Goal: Information Seeking & Learning: Learn about a topic

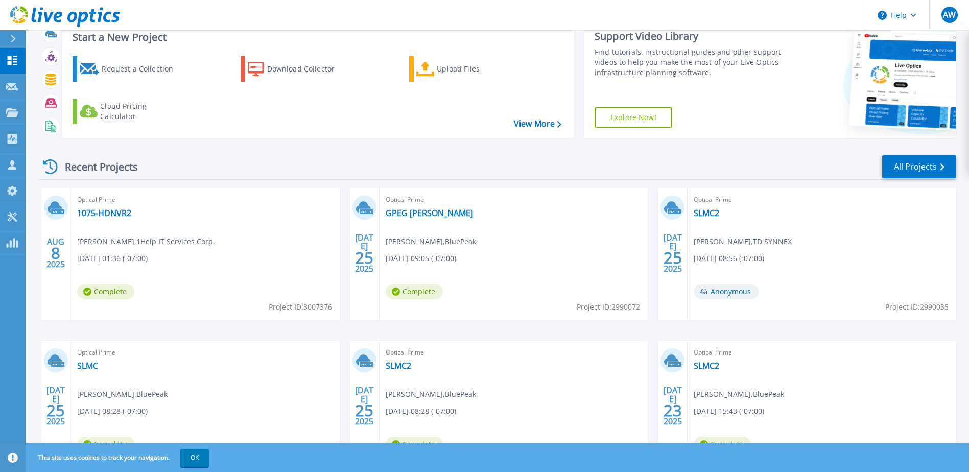
scroll to position [51, 0]
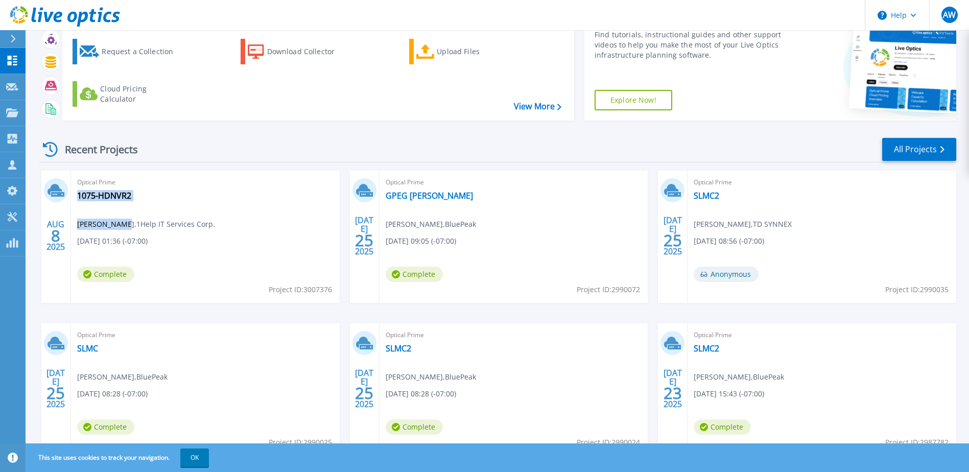
drag, startPoint x: 238, startPoint y: 252, endPoint x: 154, endPoint y: 244, distance: 84.7
click at [154, 244] on div "Optical Prime 1075-HDNVR2 Sergey Lubenkov , 1Help IT Services Corp. 08/08/2025,…" at bounding box center [205, 237] width 269 height 132
drag, startPoint x: 154, startPoint y: 244, endPoint x: 212, endPoint y: 248, distance: 57.9
click at [212, 230] on span "Sergey Lubenkov , 1Help IT Services Corp." at bounding box center [146, 224] width 138 height 11
drag, startPoint x: 220, startPoint y: 251, endPoint x: 159, endPoint y: 247, distance: 61.0
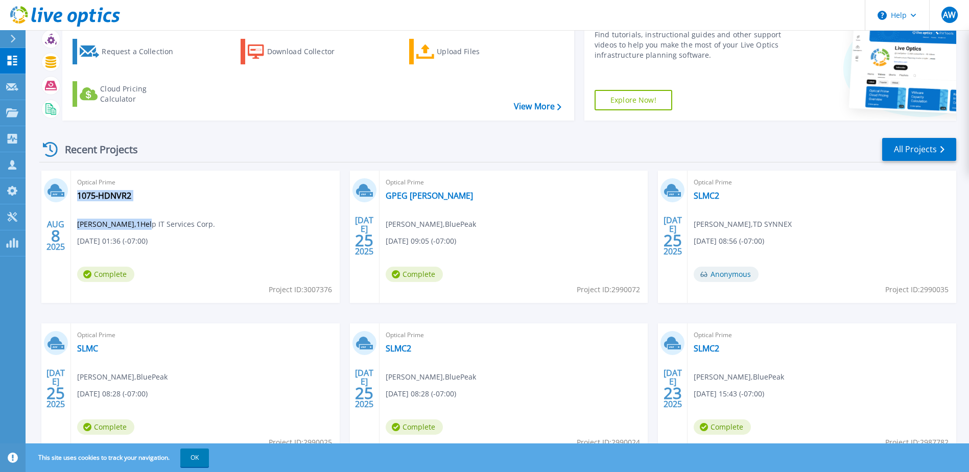
click at [159, 247] on div "Optical Prime 1075-HDNVR2 Sergey Lubenkov , 1Help IT Services Corp. 08/08/2025,…" at bounding box center [205, 237] width 269 height 132
click at [161, 230] on span "Sergey Lubenkov , 1Help IT Services Corp." at bounding box center [146, 224] width 138 height 11
copy span "Sergey Lubenkov , 1Help IT Services Corp."
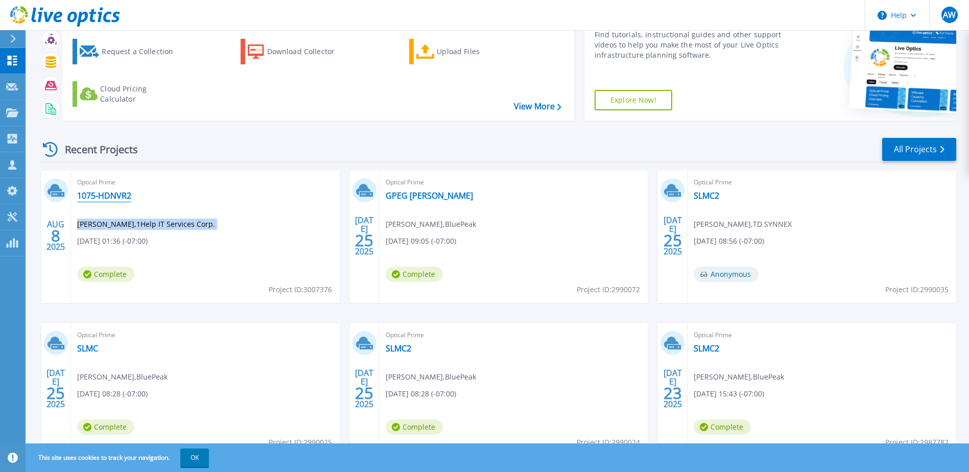
drag, startPoint x: 99, startPoint y: 206, endPoint x: 402, endPoint y: 470, distance: 402.3
click at [99, 201] on link "1075-HDNVR2" at bounding box center [104, 196] width 54 height 10
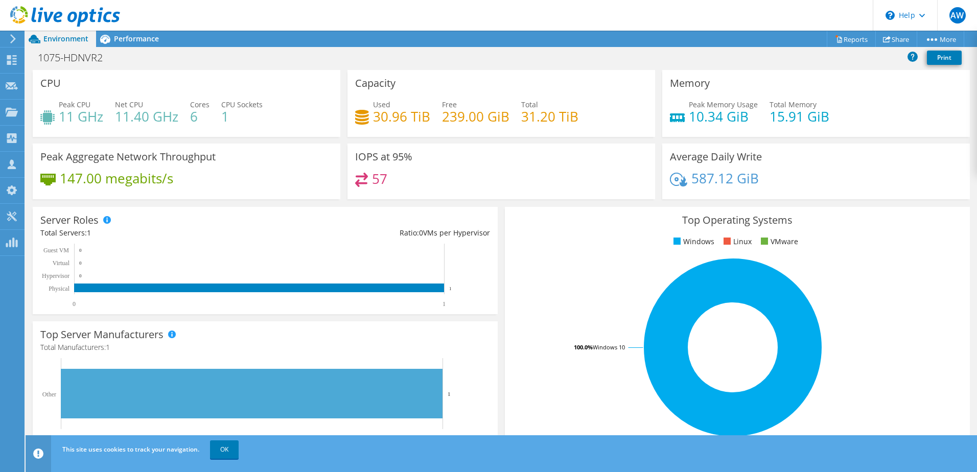
click at [846, 412] on rect at bounding box center [732, 347] width 440 height 179
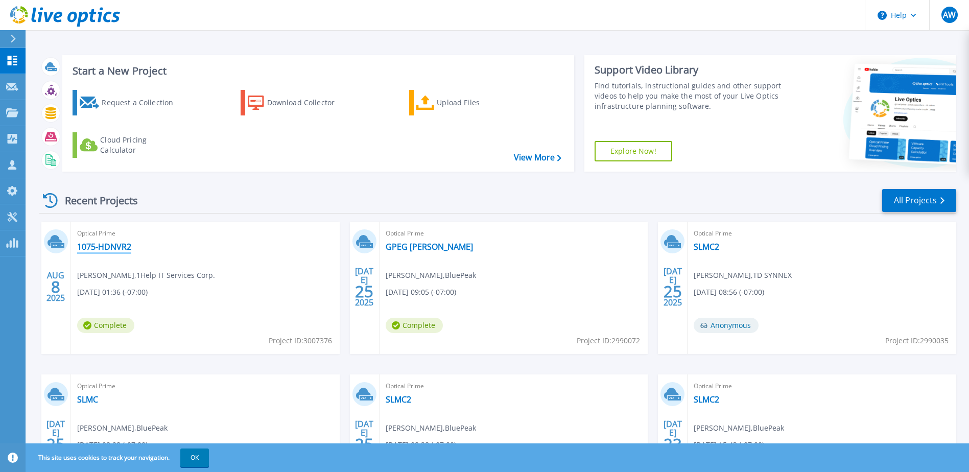
click at [125, 252] on link "1075-HDNVR2" at bounding box center [104, 247] width 54 height 10
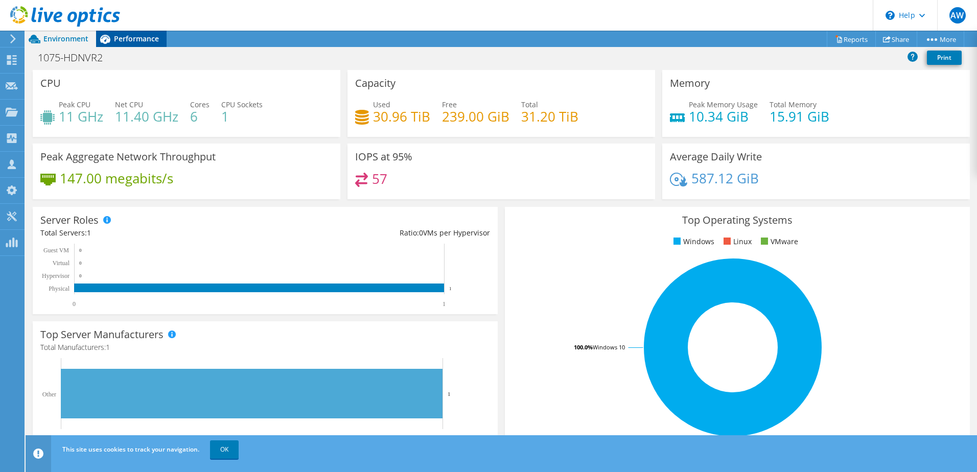
click at [137, 38] on span "Performance" at bounding box center [136, 39] width 45 height 10
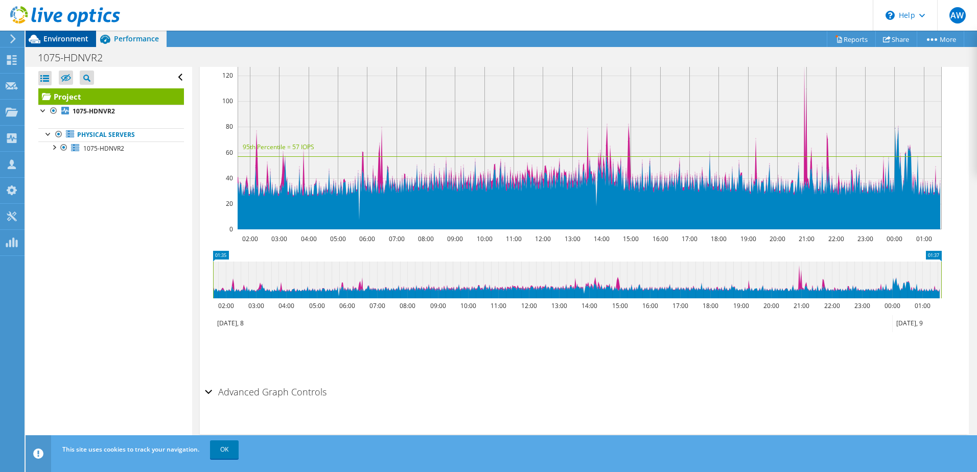
click at [68, 39] on span "Environment" at bounding box center [65, 39] width 45 height 10
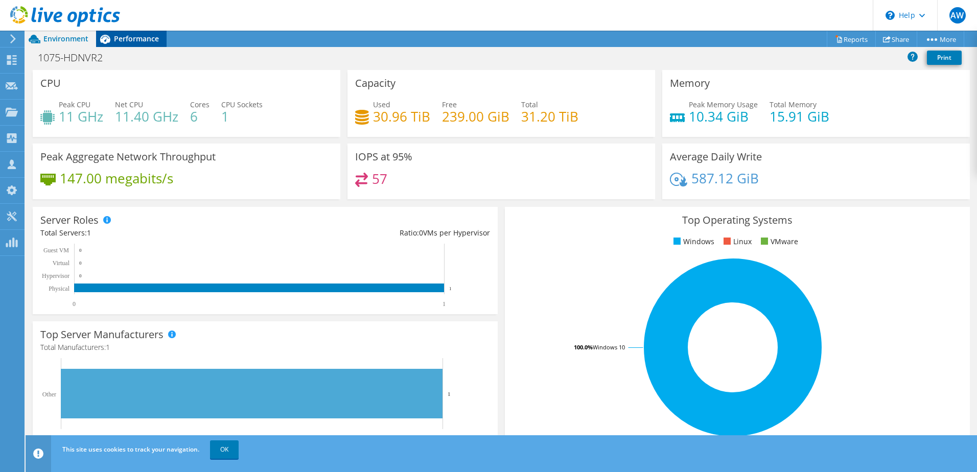
click at [131, 38] on span "Performance" at bounding box center [136, 39] width 45 height 10
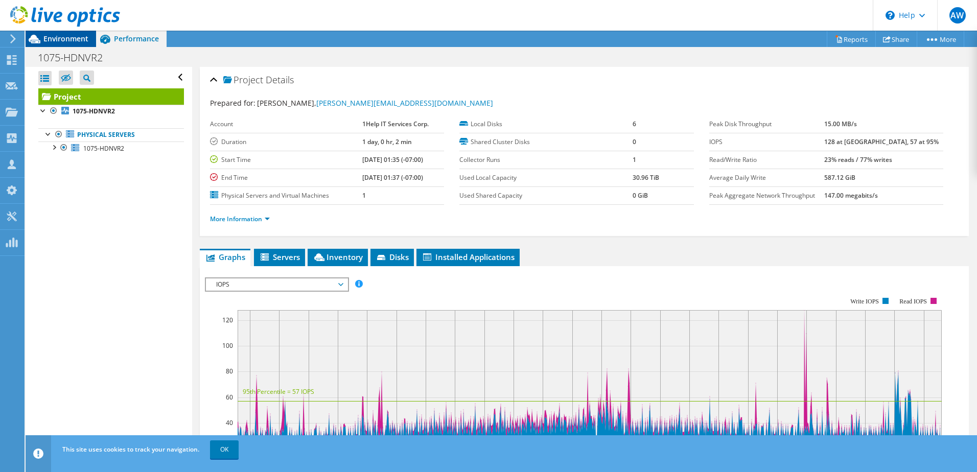
click at [66, 35] on span "Environment" at bounding box center [65, 39] width 45 height 10
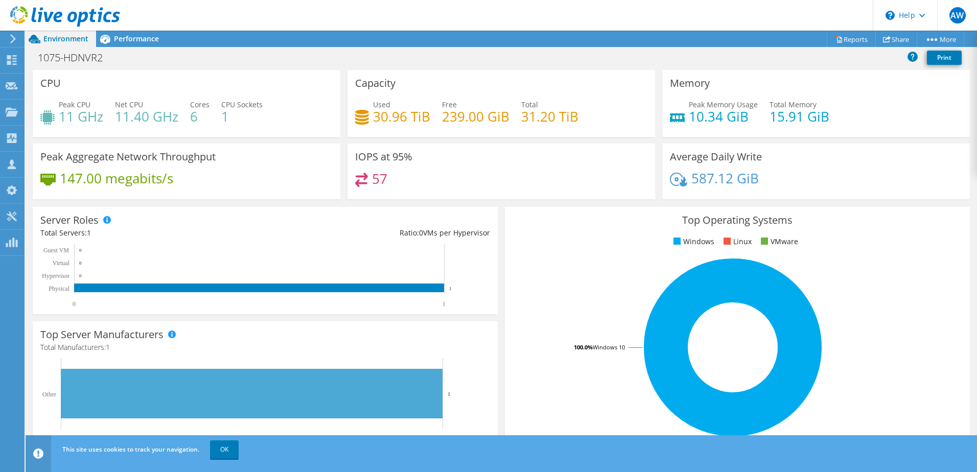
click at [60, 18] on icon at bounding box center [65, 16] width 110 height 21
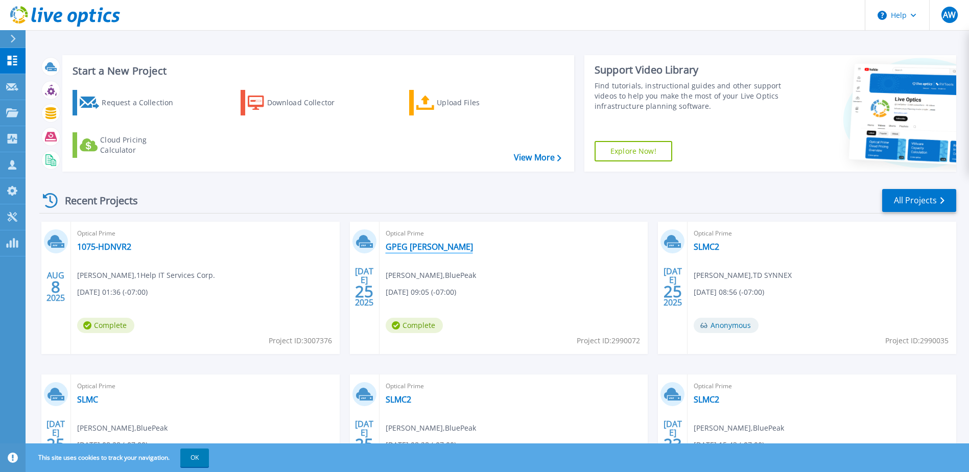
click at [402, 252] on link "GPEG [PERSON_NAME]" at bounding box center [429, 247] width 87 height 10
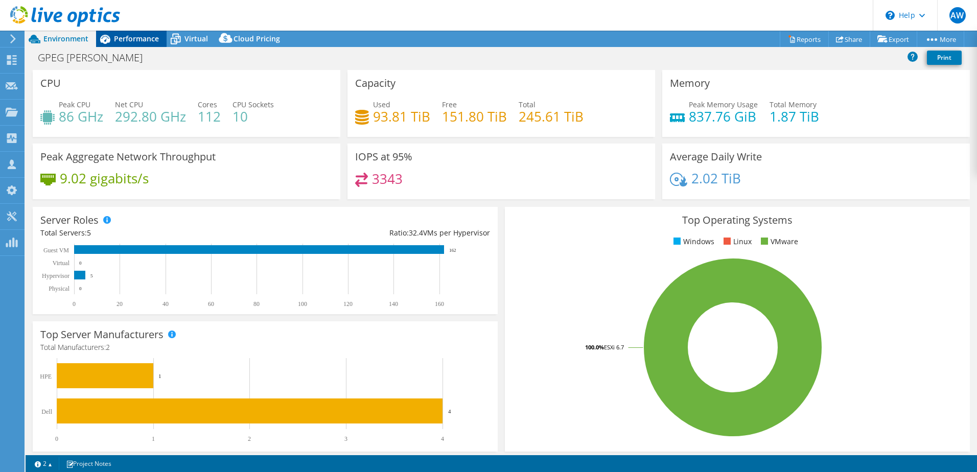
select select "USD"
click at [130, 36] on span "Performance" at bounding box center [136, 39] width 45 height 10
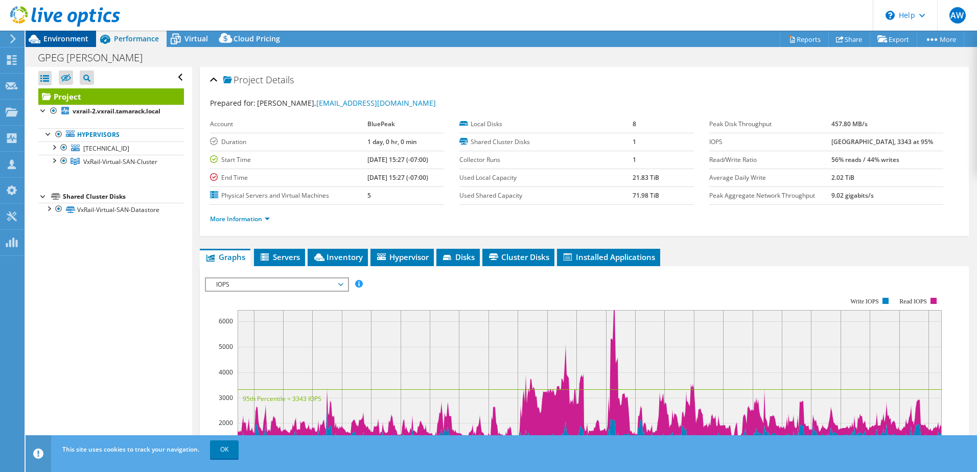
click at [53, 43] on span "Environment" at bounding box center [65, 39] width 45 height 10
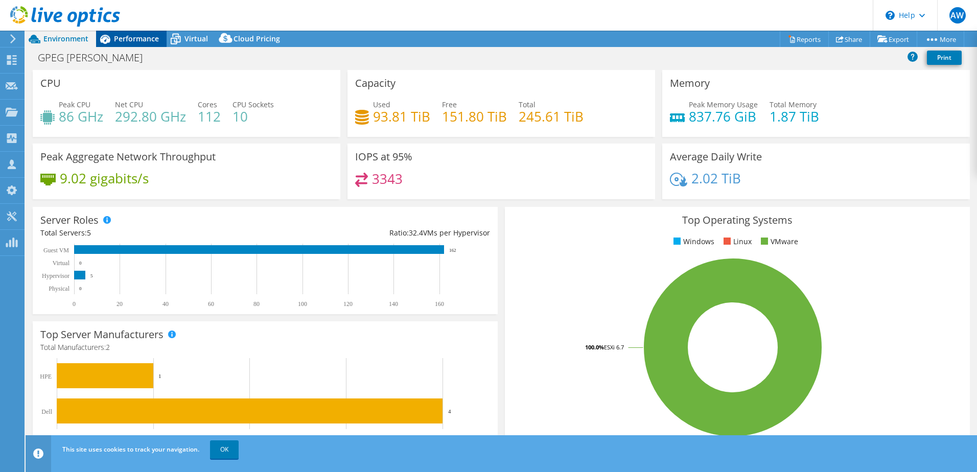
click at [102, 36] on icon at bounding box center [105, 39] width 10 height 9
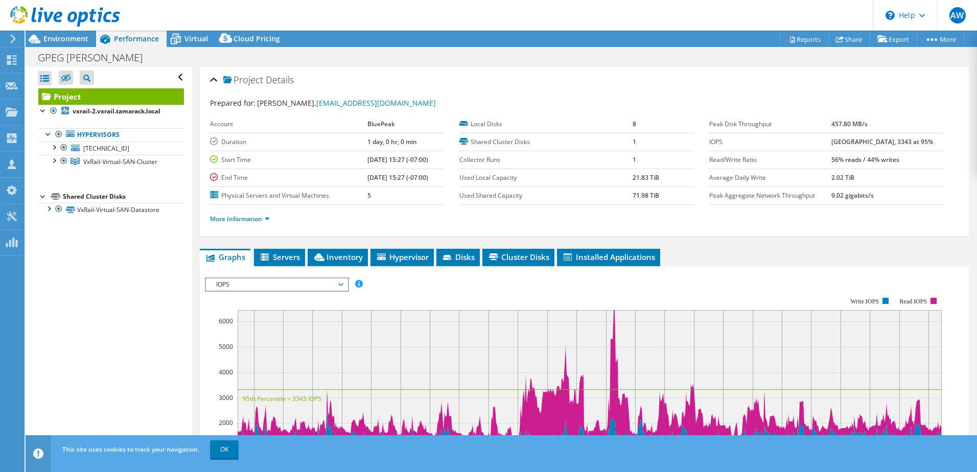
click at [95, 24] on icon at bounding box center [65, 16] width 110 height 21
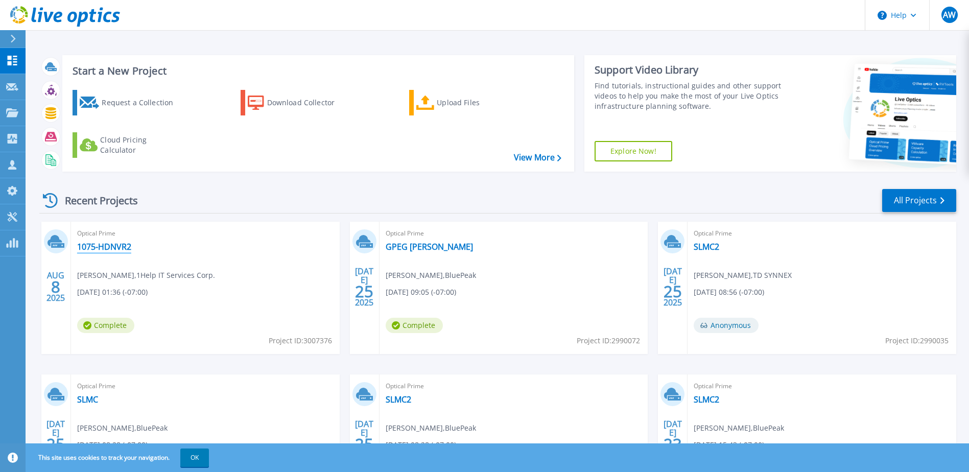
drag, startPoint x: 95, startPoint y: 265, endPoint x: 479, endPoint y: 348, distance: 393.0
click at [95, 252] on link "1075-HDNVR2" at bounding box center [104, 247] width 54 height 10
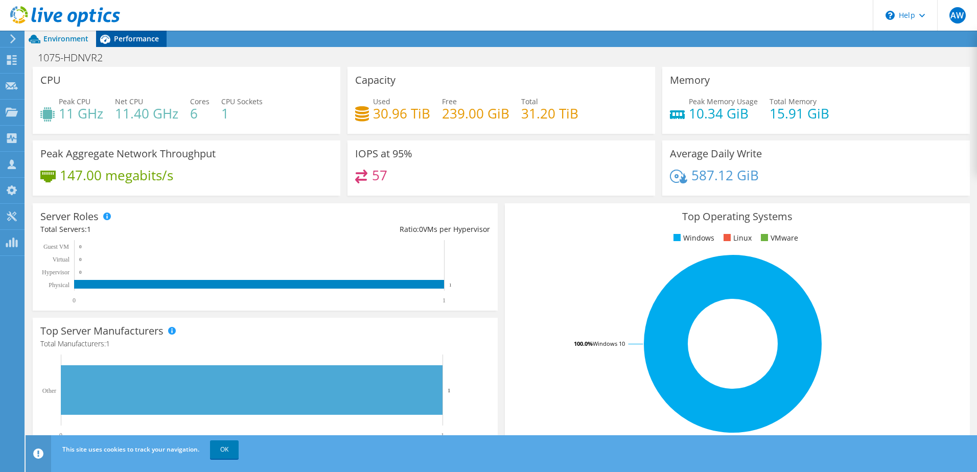
click at [143, 45] on div "Performance" at bounding box center [131, 39] width 71 height 16
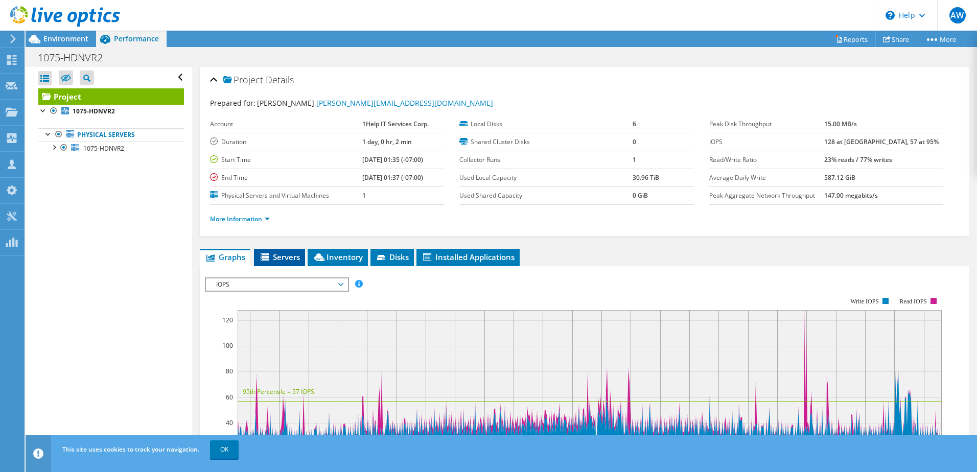
click at [301, 266] on li "Servers" at bounding box center [279, 257] width 51 height 17
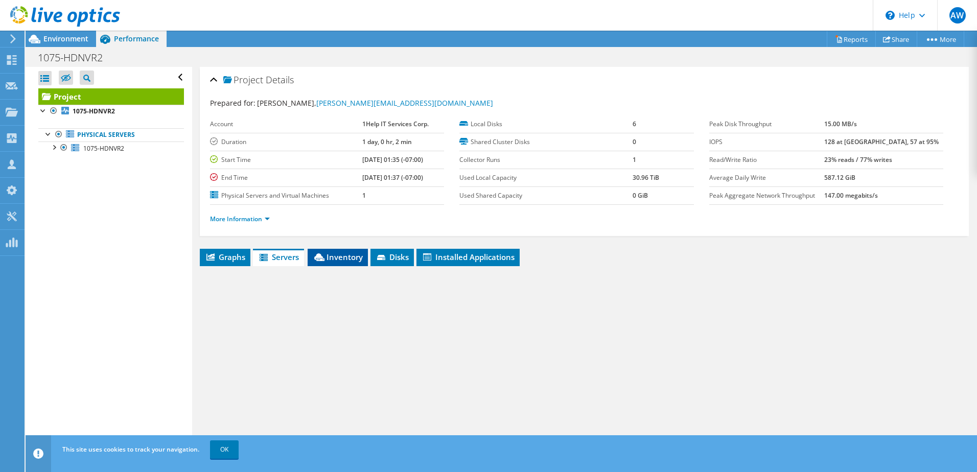
click at [329, 262] on span "Inventory" at bounding box center [338, 257] width 50 height 10
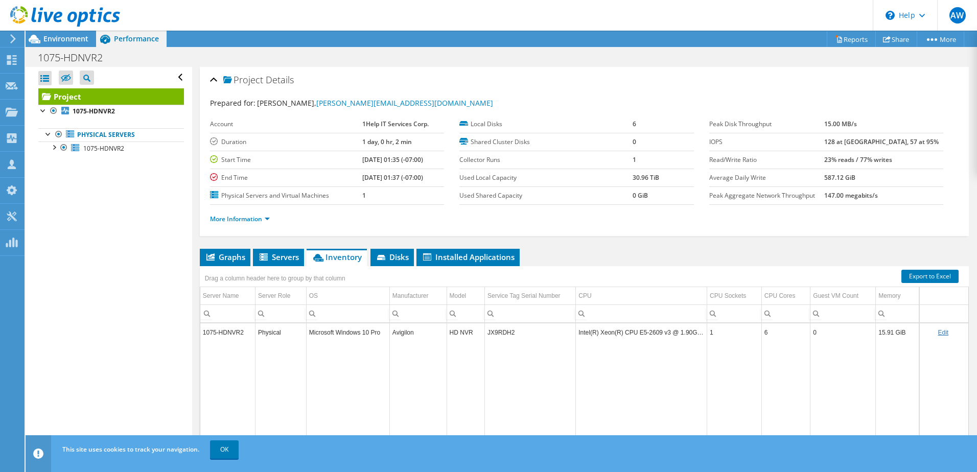
scroll to position [98, 0]
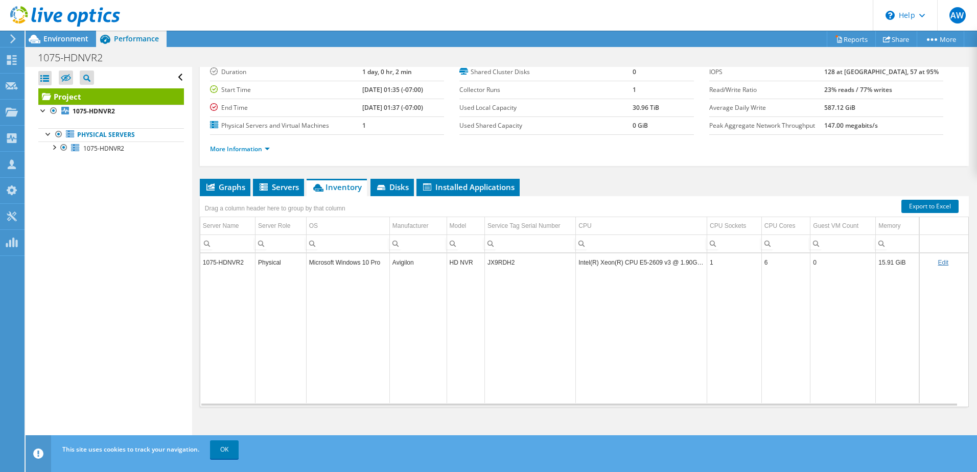
drag, startPoint x: 645, startPoint y: 280, endPoint x: 644, endPoint y: 289, distance: 8.7
click at [645, 271] on td "Intel(R) Xeon(R) CPU E5-2609 v3 @ 1.90GHz" at bounding box center [641, 262] width 131 height 18
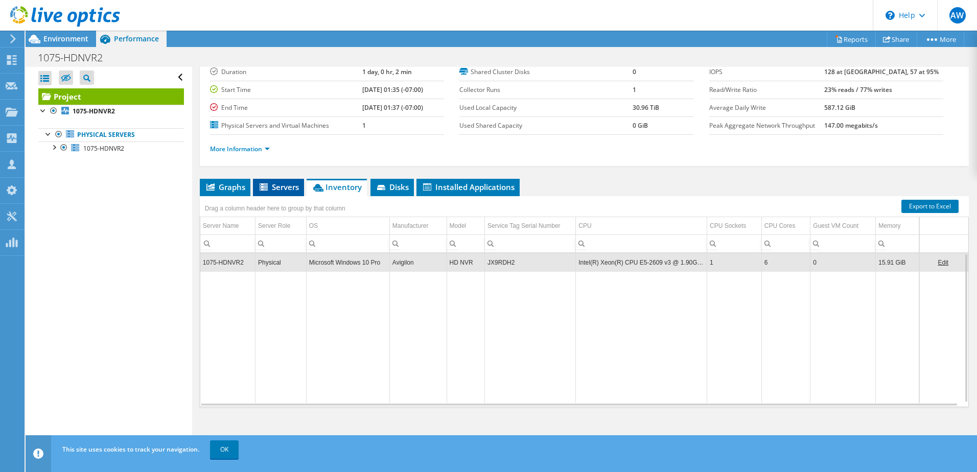
click at [278, 192] on span "Servers" at bounding box center [278, 187] width 41 height 10
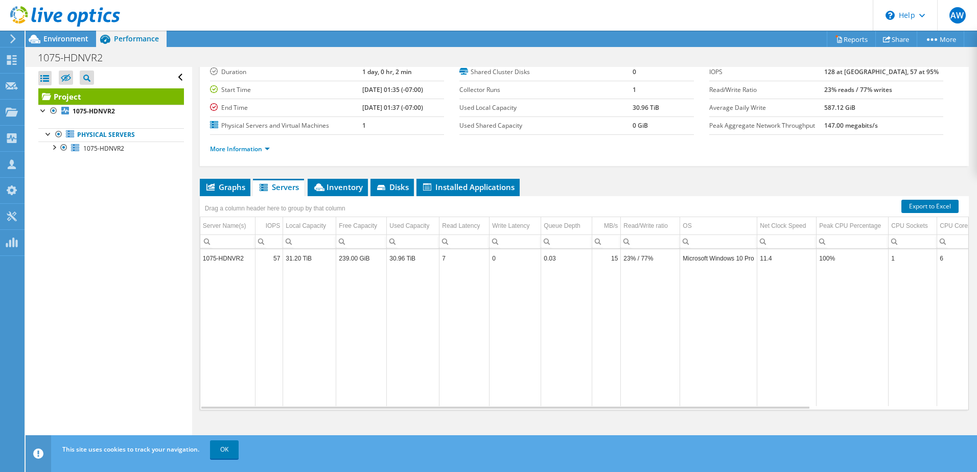
click at [715, 267] on td "Microsoft Windows 10 Pro" at bounding box center [718, 258] width 77 height 18
drag, startPoint x: 757, startPoint y: 232, endPoint x: 781, endPoint y: 225, distance: 25.2
click at [781, 225] on div "Drag a column header here to group by that column Server Name(s) IOPS Local Cap…" at bounding box center [584, 303] width 769 height 214
click at [730, 267] on td "Microsoft Windows 10 Pro" at bounding box center [731, 258] width 102 height 18
click at [326, 196] on li "Inventory" at bounding box center [338, 187] width 60 height 17
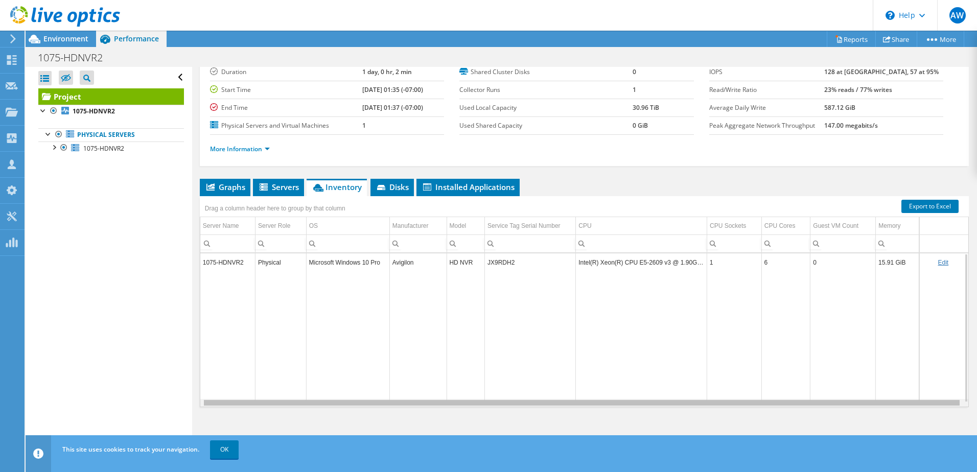
scroll to position [0, 0]
drag, startPoint x: 568, startPoint y: 417, endPoint x: 335, endPoint y: 299, distance: 261.2
click at [373, 416] on body "AW Partner Team Member [PERSON_NAME] [PERSON_NAME][EMAIL_ADDRESS][PERSON_NAME][…" at bounding box center [488, 236] width 977 height 472
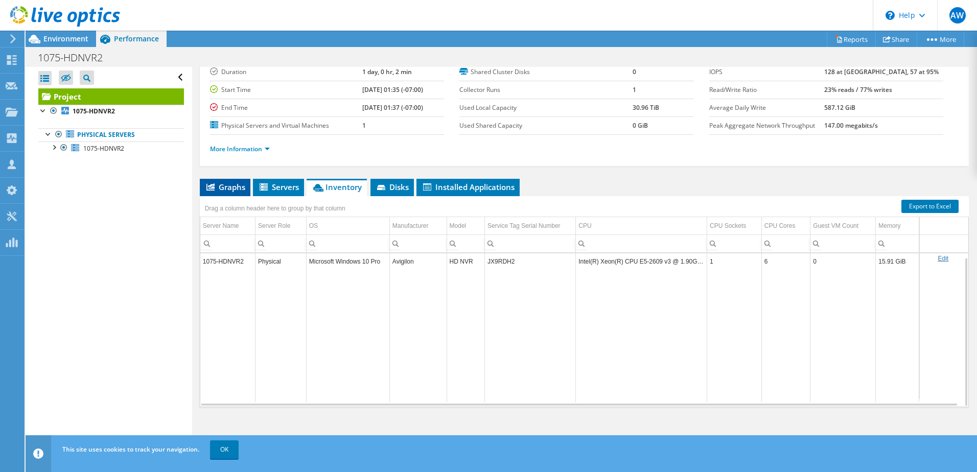
click at [235, 192] on span "Graphs" at bounding box center [225, 187] width 40 height 10
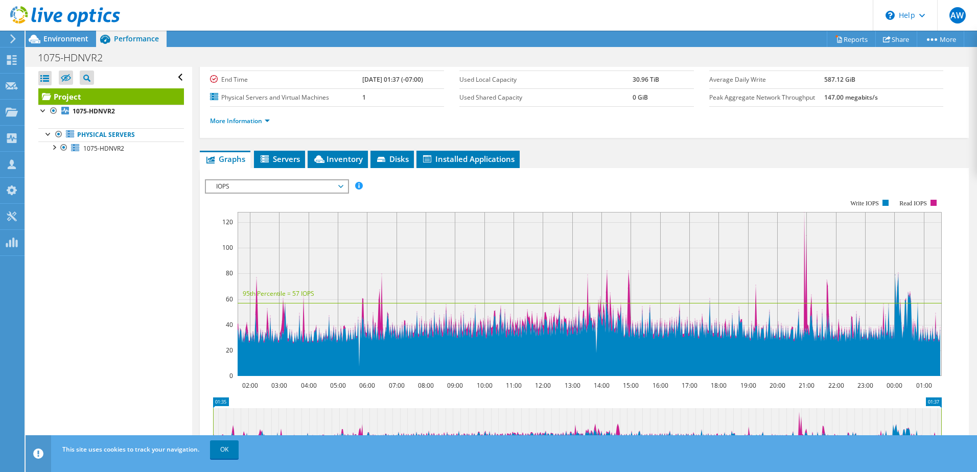
drag, startPoint x: 244, startPoint y: 332, endPoint x: 316, endPoint y: 333, distance: 71.5
click at [312, 298] on text "95th Percentile = 57 IOPS" at bounding box center [279, 293] width 72 height 9
drag, startPoint x: 244, startPoint y: 333, endPoint x: 268, endPoint y: 335, distance: 24.1
click at [251, 298] on text "95th Percentile = 57 IOPS" at bounding box center [279, 293] width 72 height 9
click at [280, 164] on span "Servers" at bounding box center [279, 159] width 41 height 10
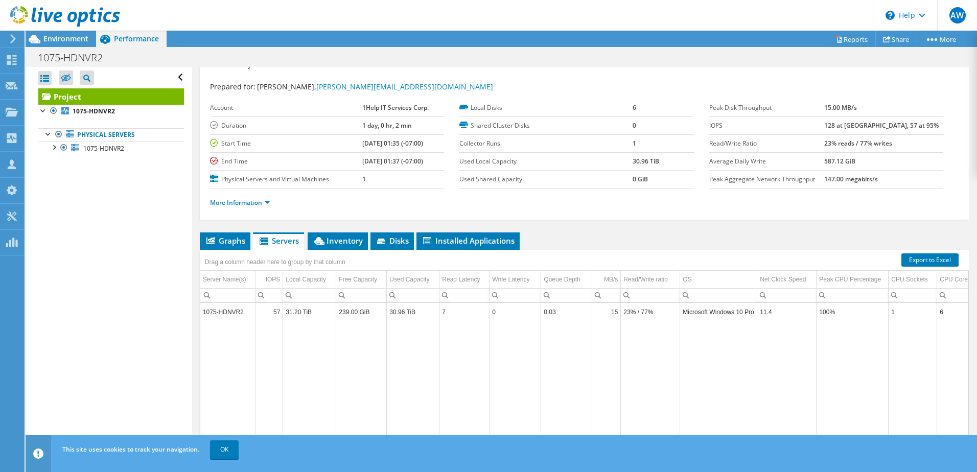
scroll to position [0, 0]
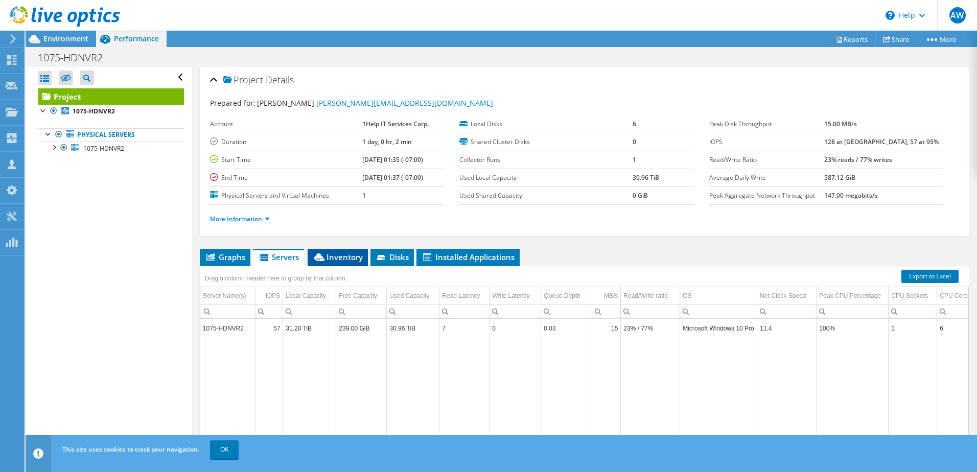
click at [343, 266] on li "Inventory" at bounding box center [338, 257] width 60 height 17
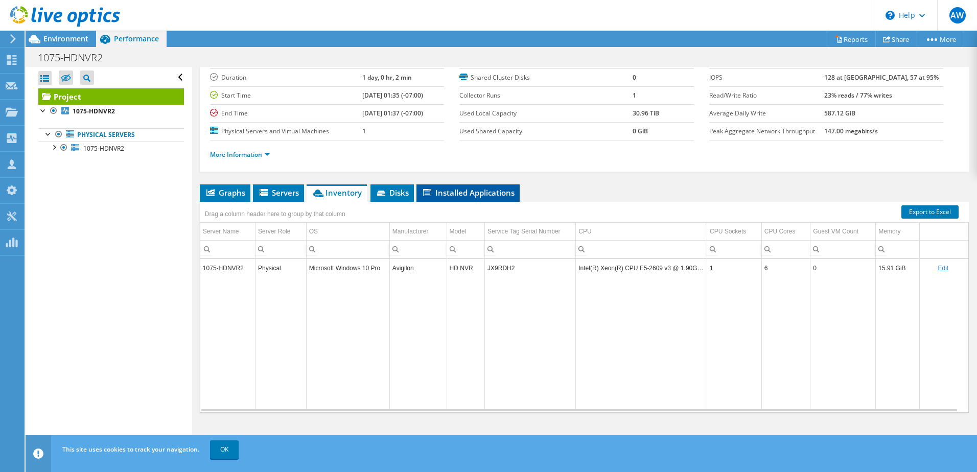
scroll to position [98, 0]
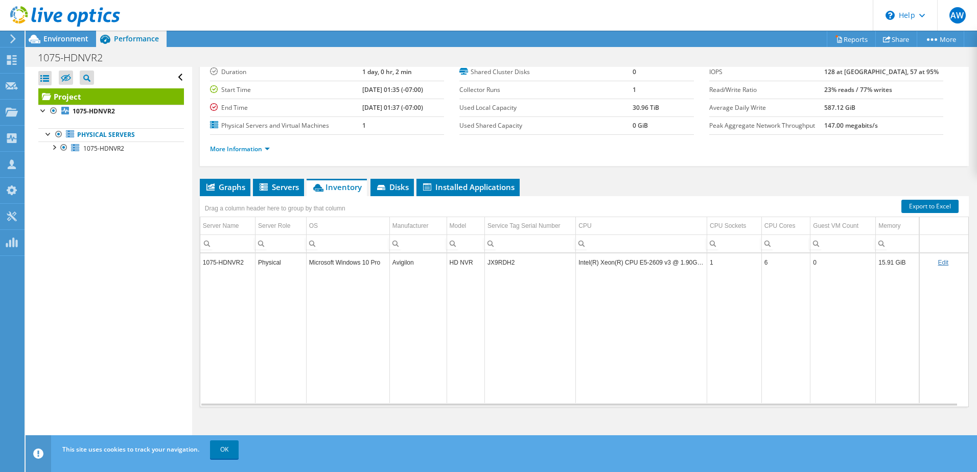
click at [621, 271] on td "Intel(R) Xeon(R) CPU E5-2609 v3 @ 1.90GHz" at bounding box center [641, 262] width 131 height 18
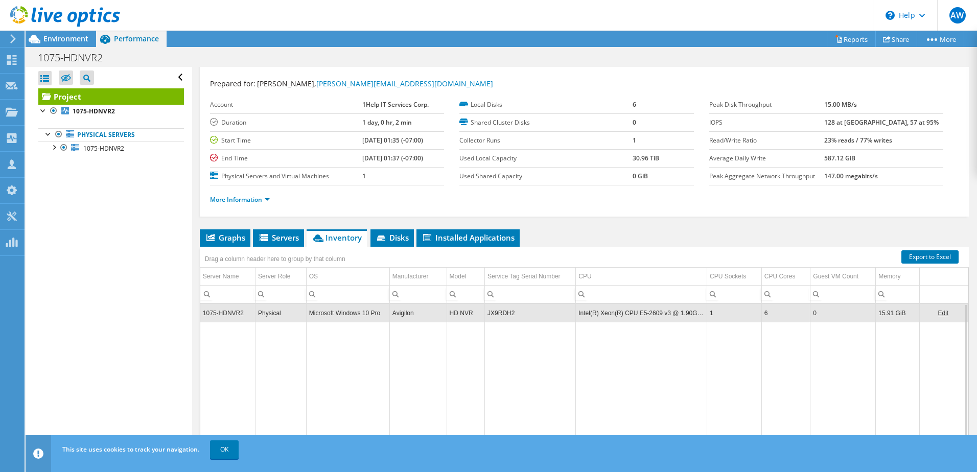
scroll to position [0, 0]
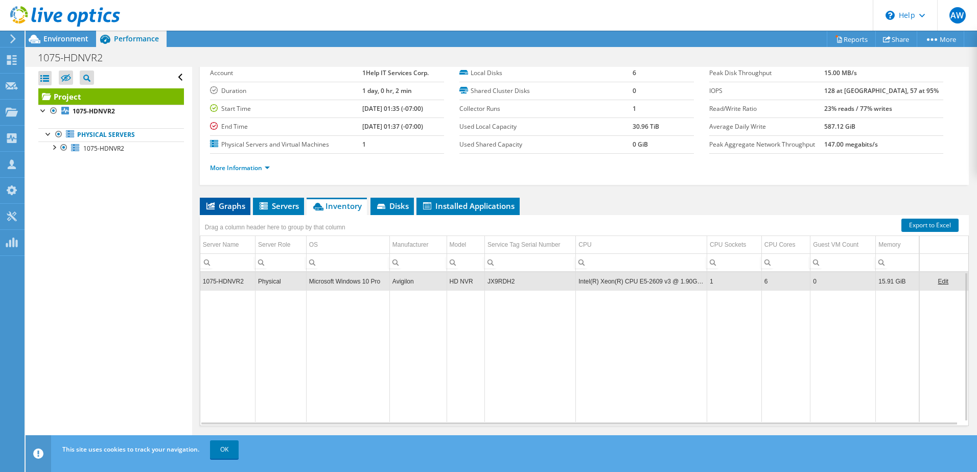
click at [220, 211] on span "Graphs" at bounding box center [225, 206] width 40 height 10
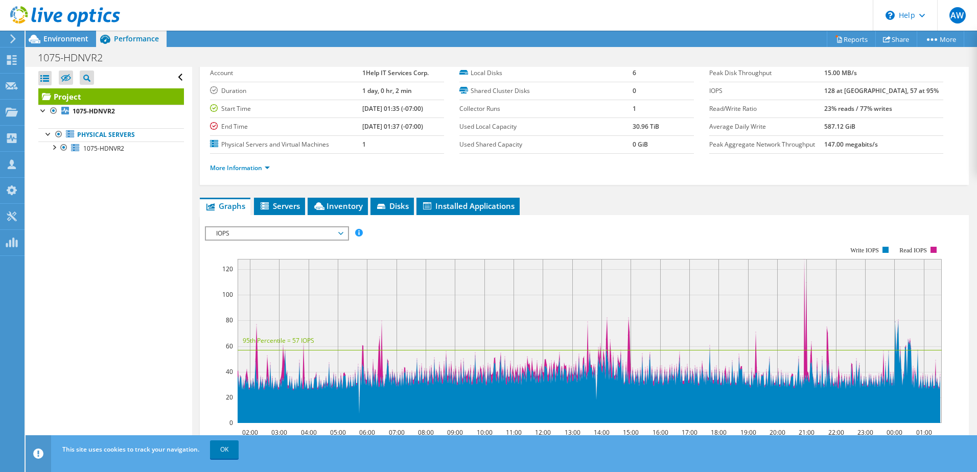
scroll to position [204, 0]
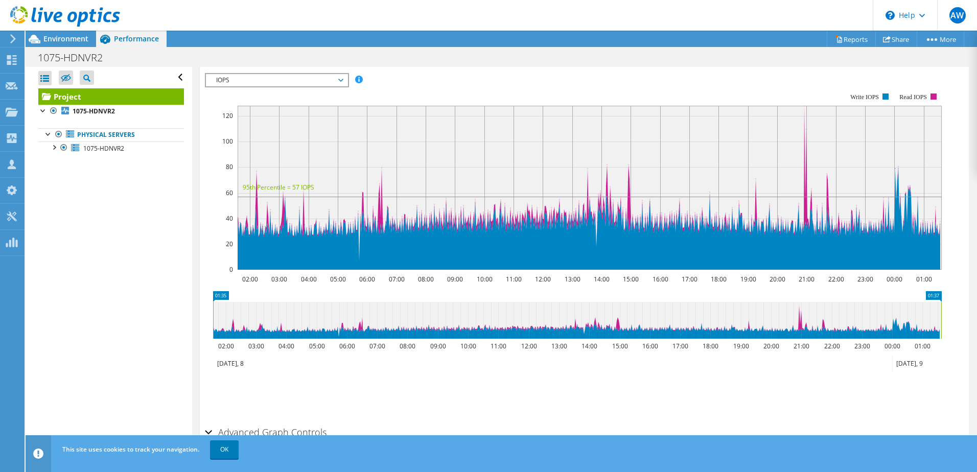
click at [274, 86] on span "IOPS" at bounding box center [276, 80] width 131 height 12
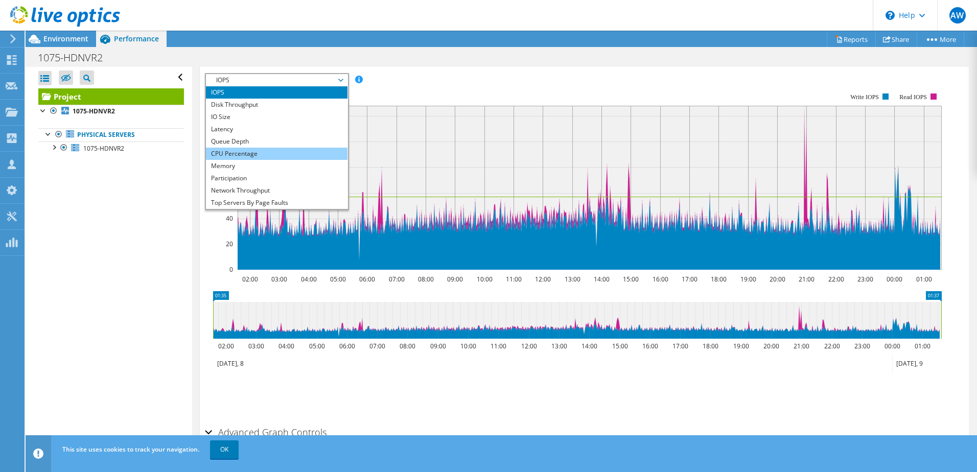
click at [279, 160] on li "CPU Percentage" at bounding box center [277, 154] width 142 height 12
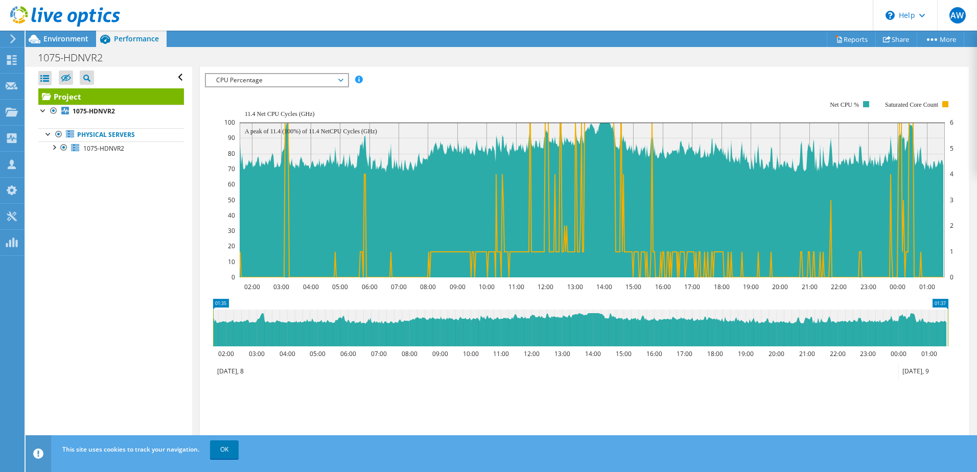
click at [306, 86] on span "CPU Percentage" at bounding box center [276, 80] width 131 height 12
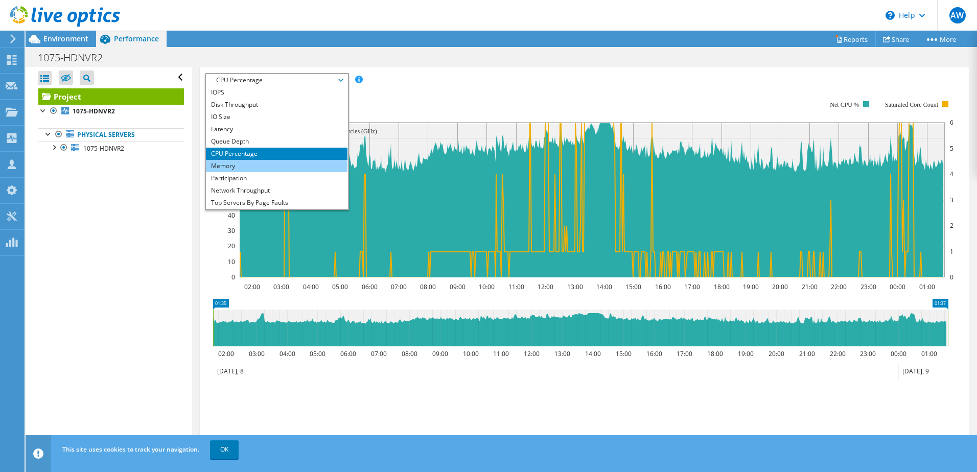
click at [278, 172] on li "Memory" at bounding box center [277, 166] width 142 height 12
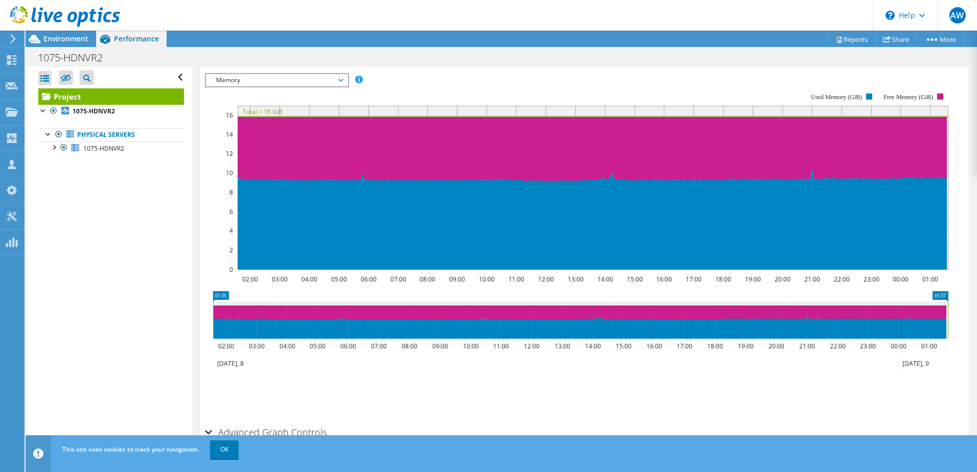
click at [306, 86] on span "Memory" at bounding box center [276, 80] width 131 height 12
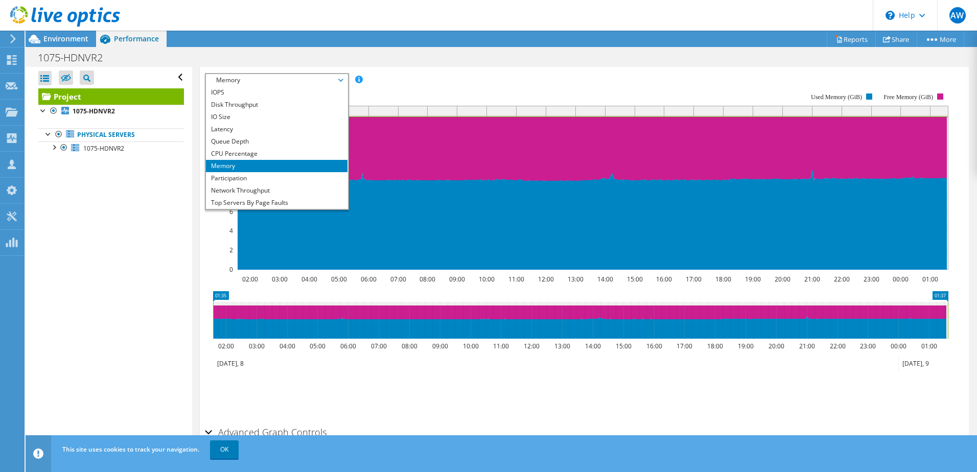
drag, startPoint x: 292, startPoint y: 148, endPoint x: 344, endPoint y: 226, distance: 94.2
click at [292, 111] on li "Disk Throughput" at bounding box center [277, 105] width 142 height 12
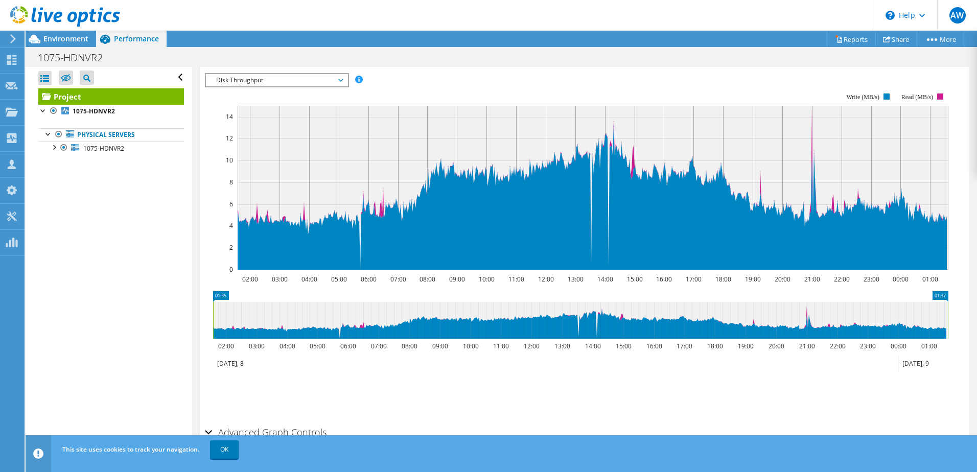
click at [255, 86] on span "Disk Throughput" at bounding box center [276, 80] width 131 height 12
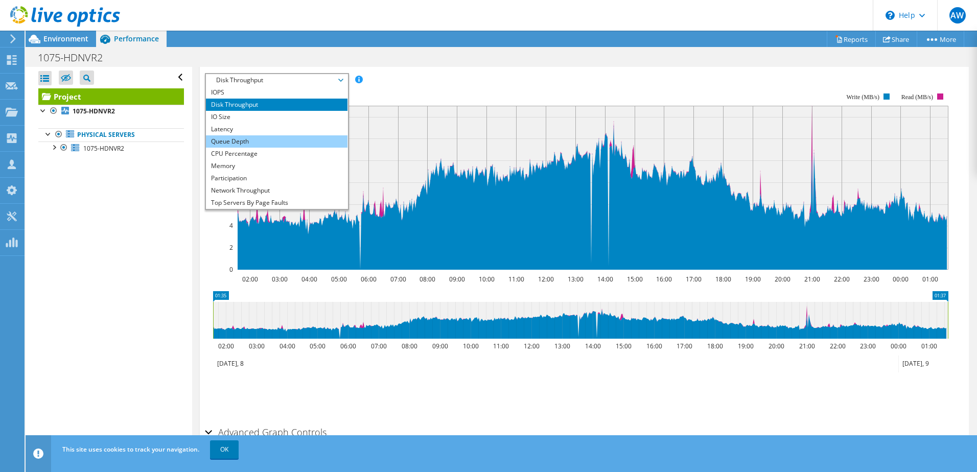
click at [291, 148] on li "Queue Depth" at bounding box center [277, 141] width 142 height 12
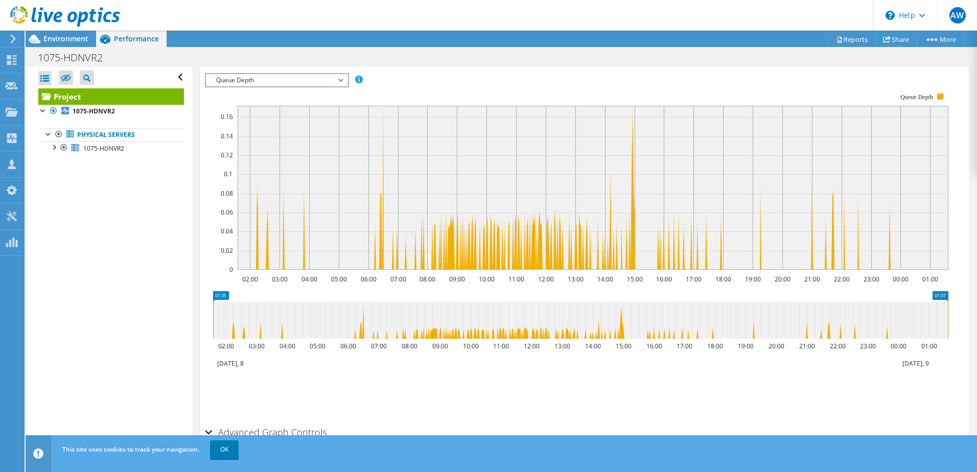
click at [278, 86] on span "Queue Depth" at bounding box center [276, 80] width 131 height 12
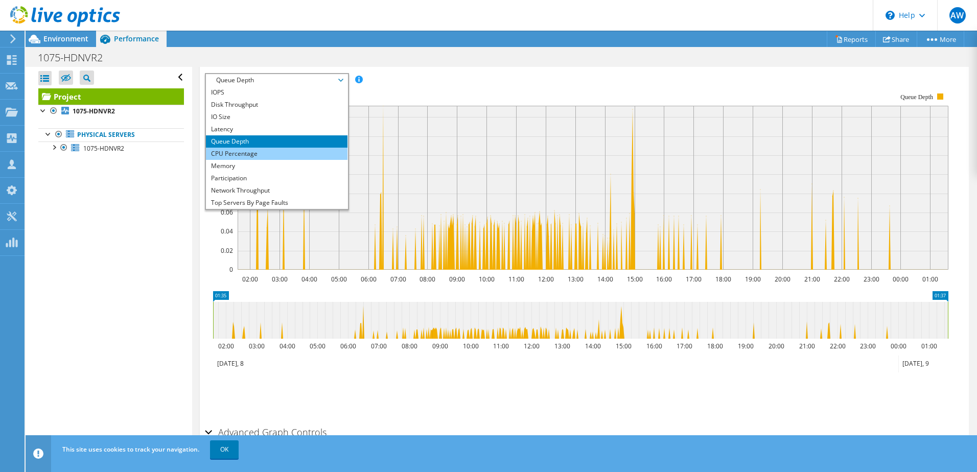
click at [258, 160] on li "CPU Percentage" at bounding box center [277, 154] width 142 height 12
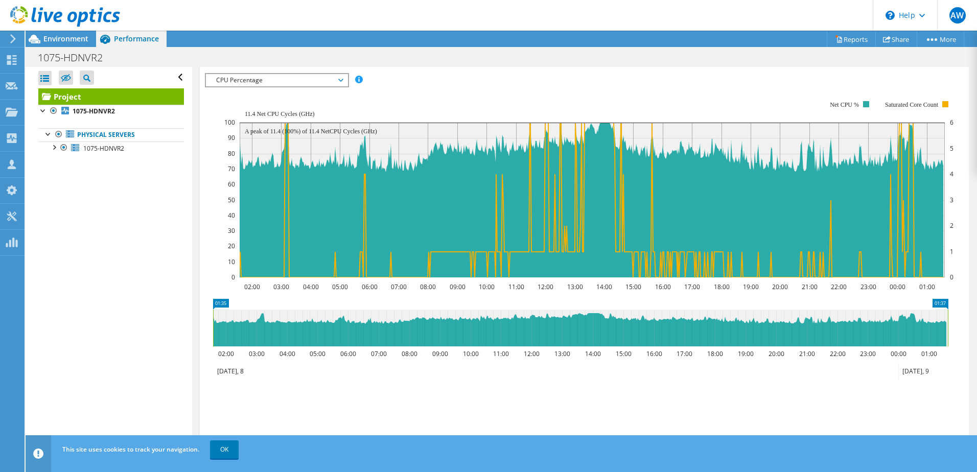
click at [274, 86] on span "CPU Percentage" at bounding box center [276, 80] width 131 height 12
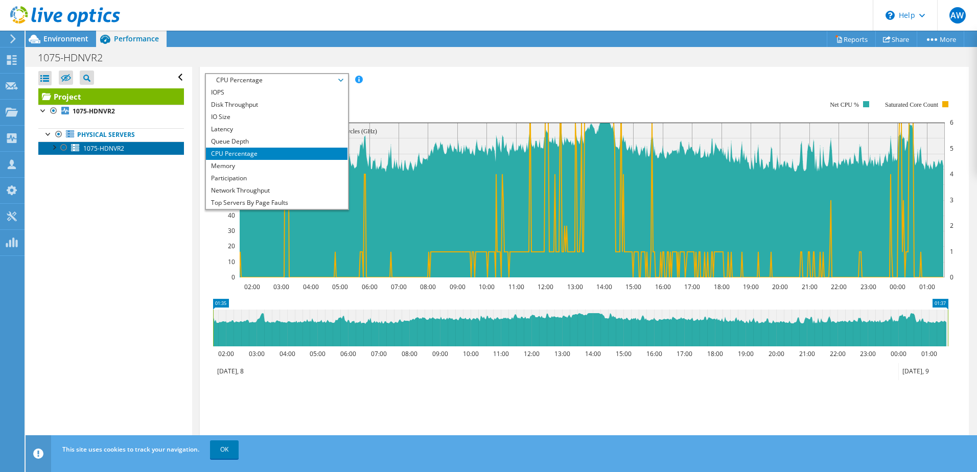
click at [124, 153] on span "1075-HDNVR2" at bounding box center [103, 148] width 41 height 9
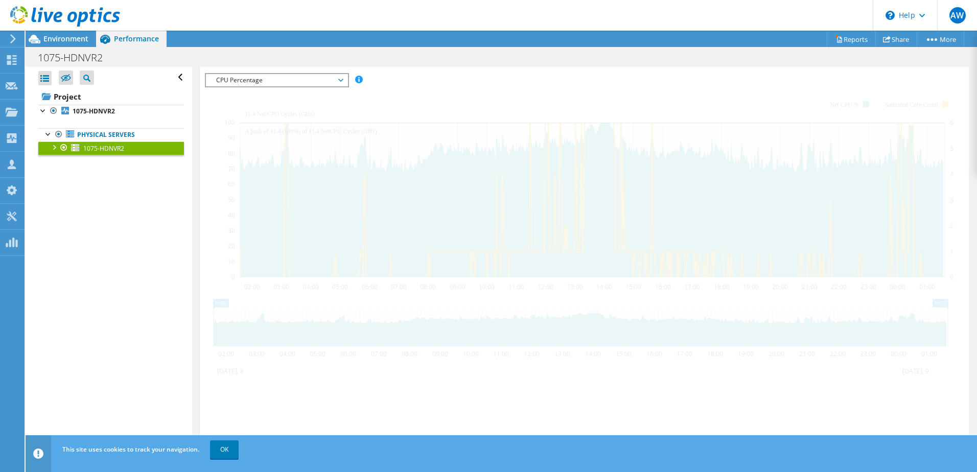
scroll to position [169, 0]
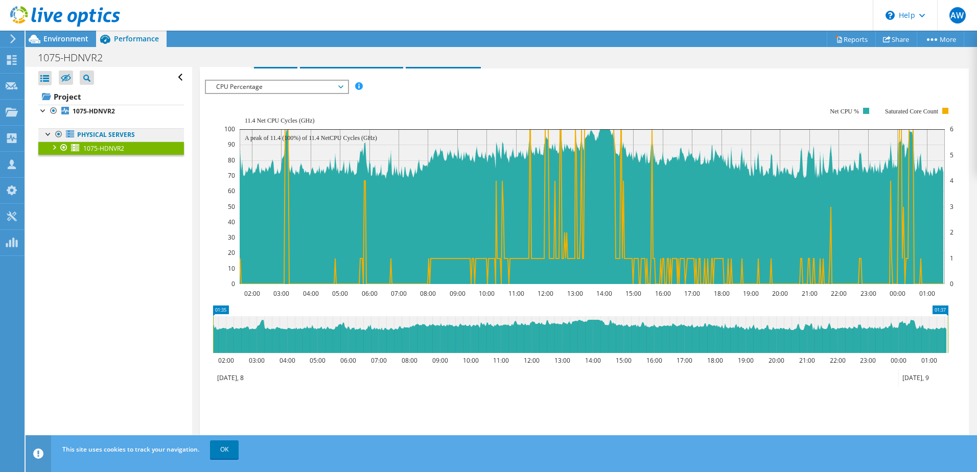
click at [118, 142] on link "Physical Servers" at bounding box center [111, 134] width 146 height 13
click at [106, 115] on b "1075-HDNVR2" at bounding box center [94, 111] width 42 height 9
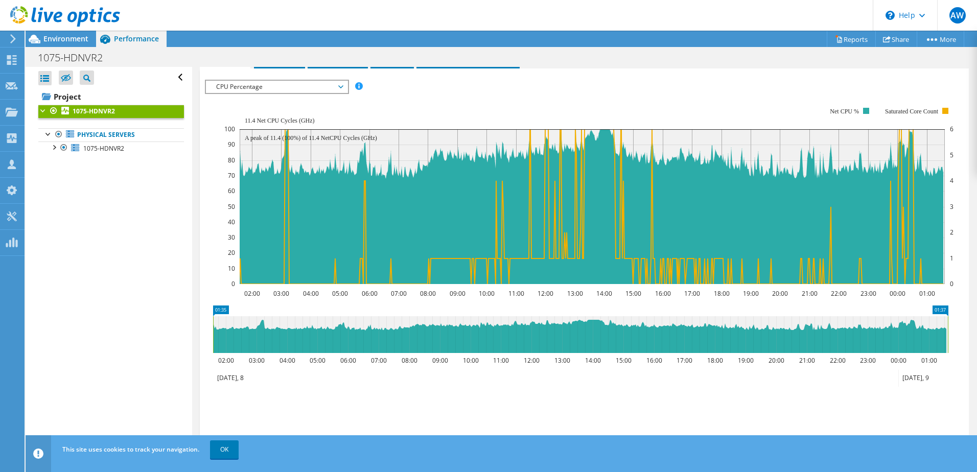
scroll to position [190, 0]
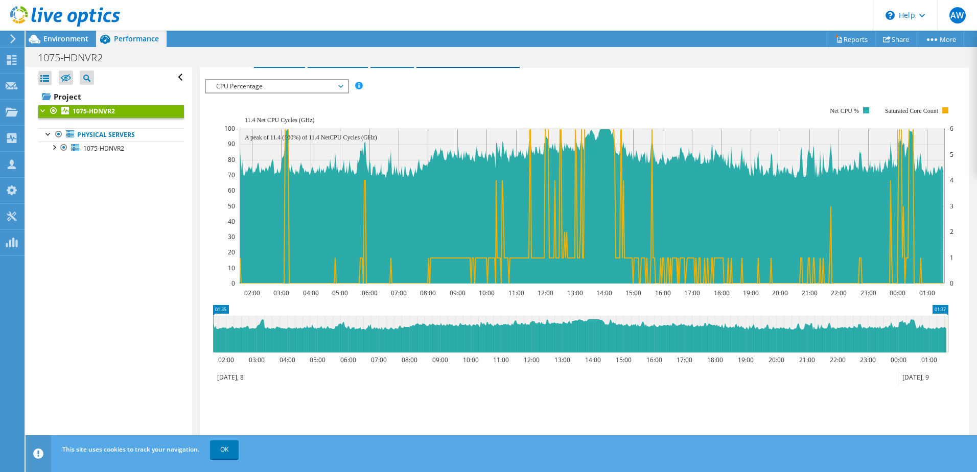
click at [446, 64] on span "Installed Applications" at bounding box center [467, 59] width 93 height 10
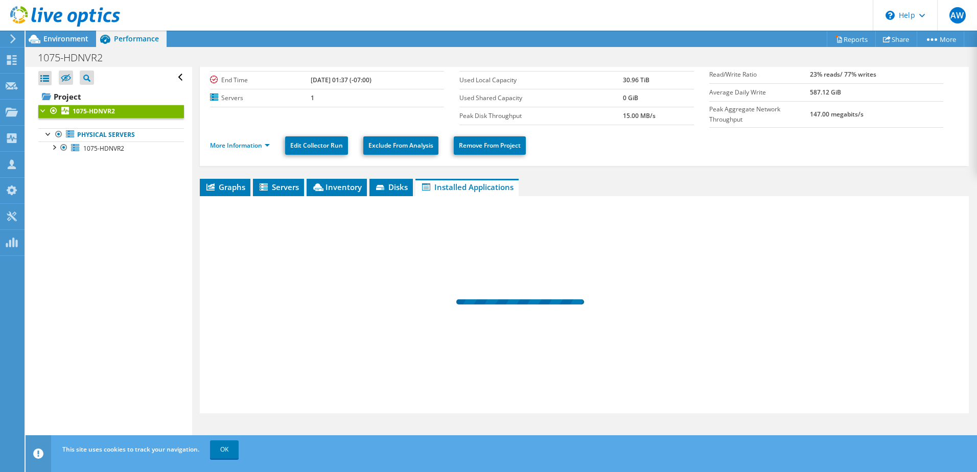
scroll to position [84, 0]
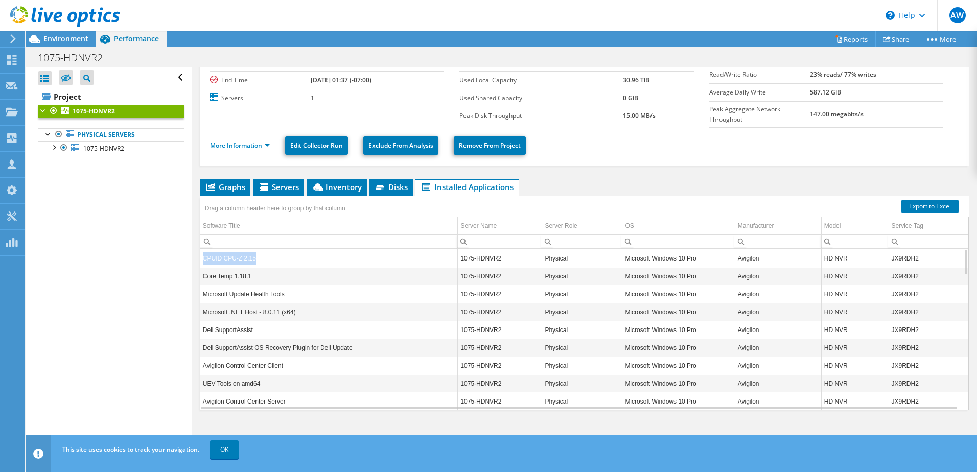
drag, startPoint x: 259, startPoint y: 272, endPoint x: 202, endPoint y: 273, distance: 56.2
click at [202, 267] on td "CPUID CPU-Z 2.15" at bounding box center [328, 258] width 257 height 18
drag, startPoint x: 914, startPoint y: 268, endPoint x: 888, endPoint y: 270, distance: 26.1
click at [888, 267] on td "JX9RDH2" at bounding box center [928, 258] width 80 height 18
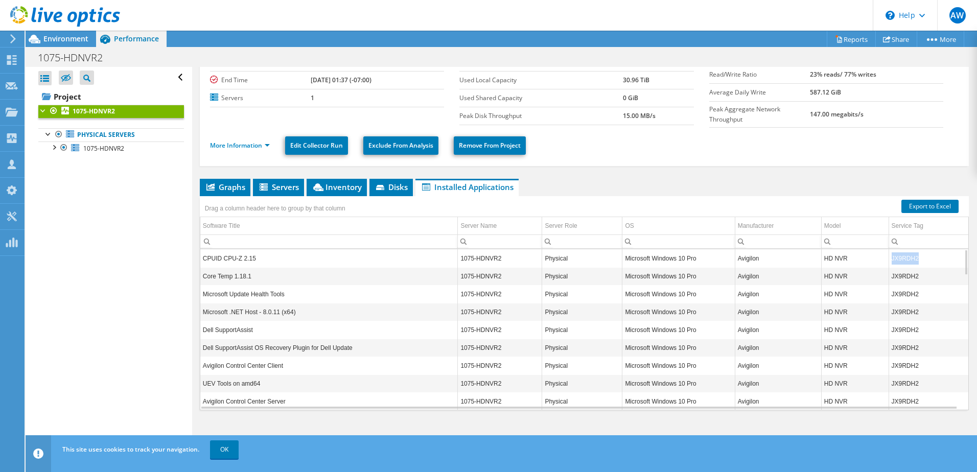
copy td "JX9RDH2"
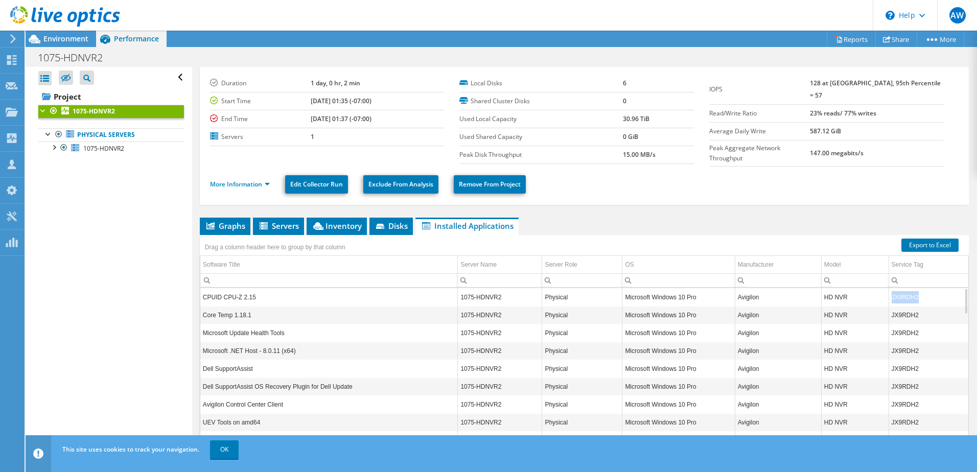
scroll to position [0, 0]
